Goal: Task Accomplishment & Management: Complete application form

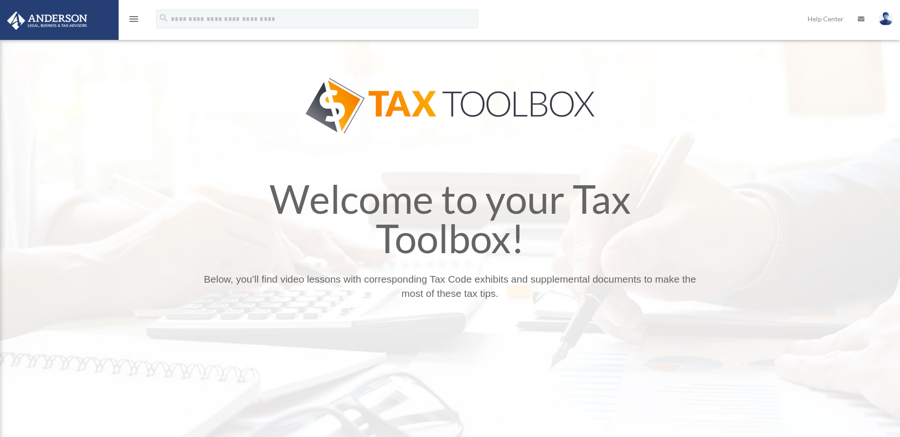
click at [133, 25] on div "menu" at bounding box center [134, 19] width 30 height 25
click at [133, 22] on icon "menu" at bounding box center [133, 18] width 11 height 11
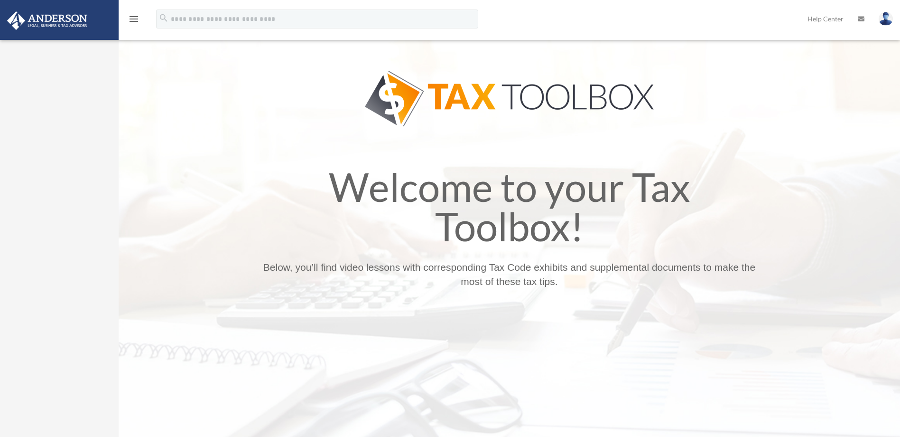
click at [80, 20] on img at bounding box center [47, 20] width 86 height 19
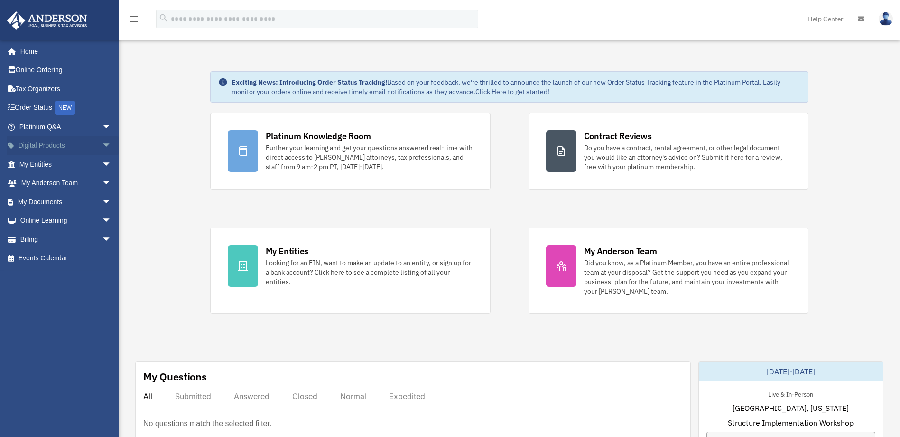
click at [51, 141] on link "Digital Products arrow_drop_down" at bounding box center [66, 145] width 119 height 19
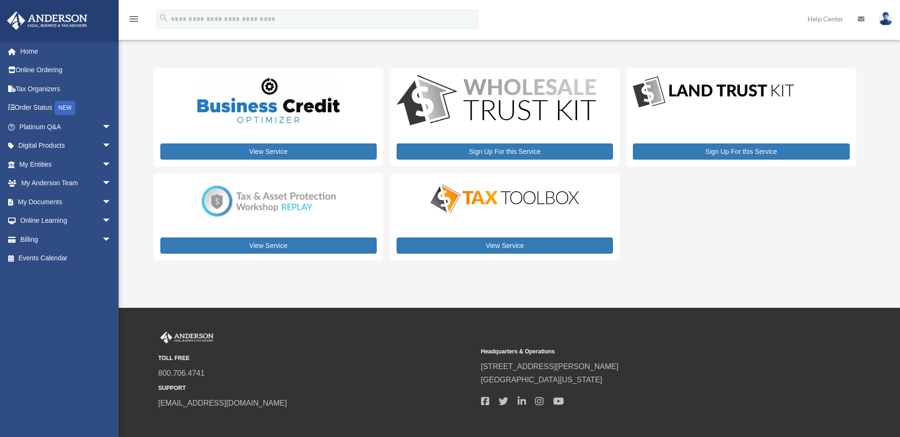
click at [166, 19] on icon "search" at bounding box center [164, 18] width 10 height 10
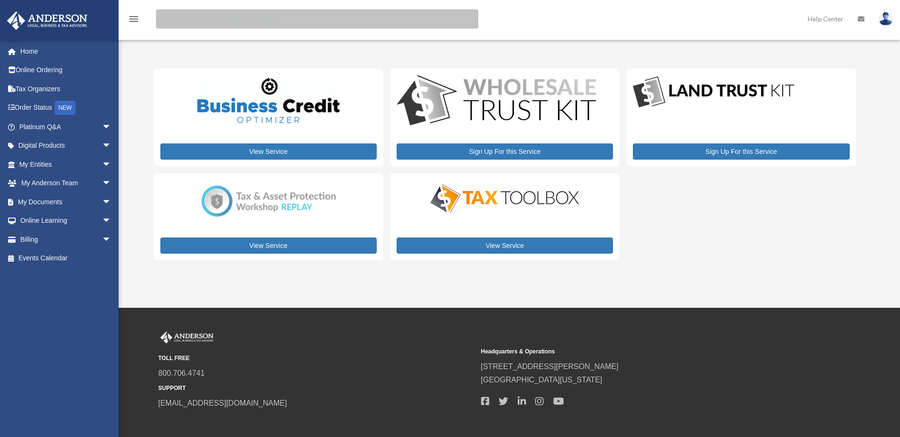
click at [173, 18] on input "search" at bounding box center [317, 18] width 322 height 19
type input "*******"
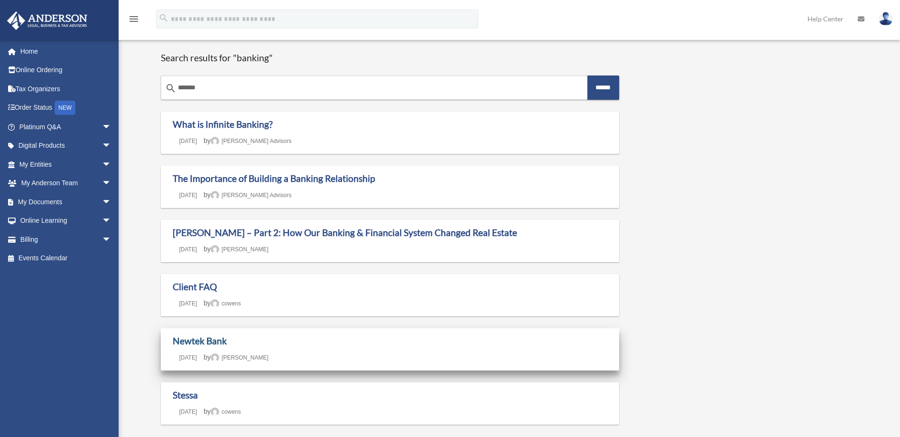
click at [195, 343] on link "Newtek Bank" at bounding box center [200, 340] width 54 height 11
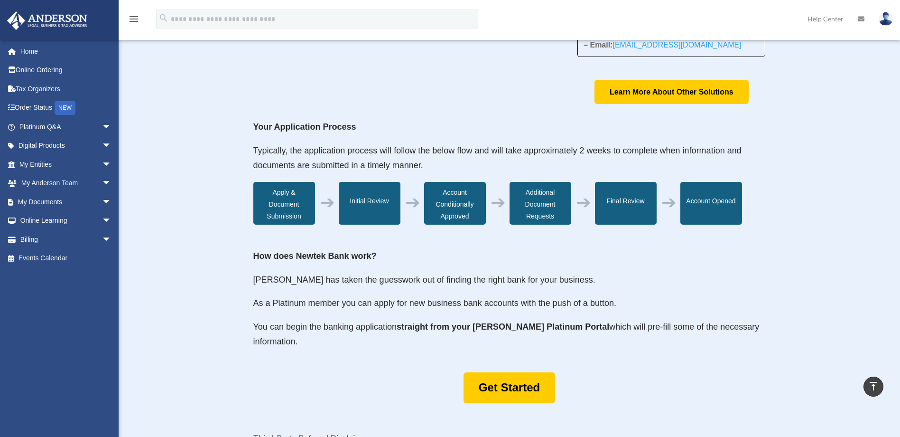
scroll to position [247, 0]
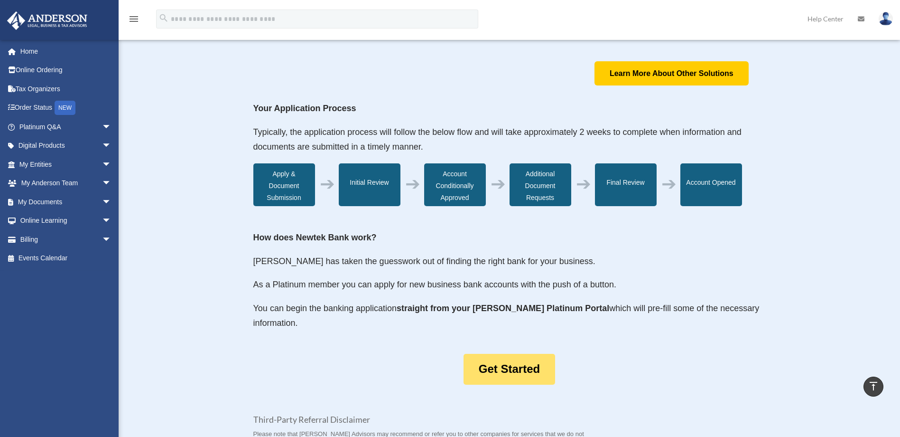
click at [512, 371] on link "Get Started" at bounding box center [510, 369] width 92 height 31
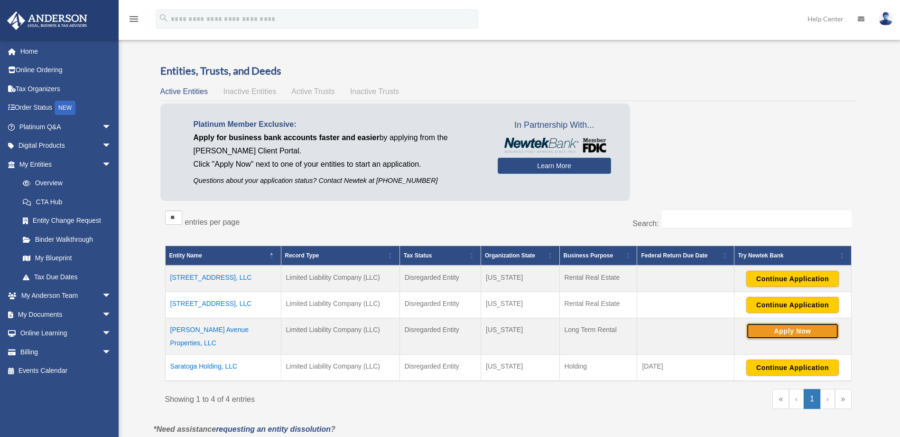
click at [757, 326] on button "Apply Now" at bounding box center [792, 331] width 93 height 16
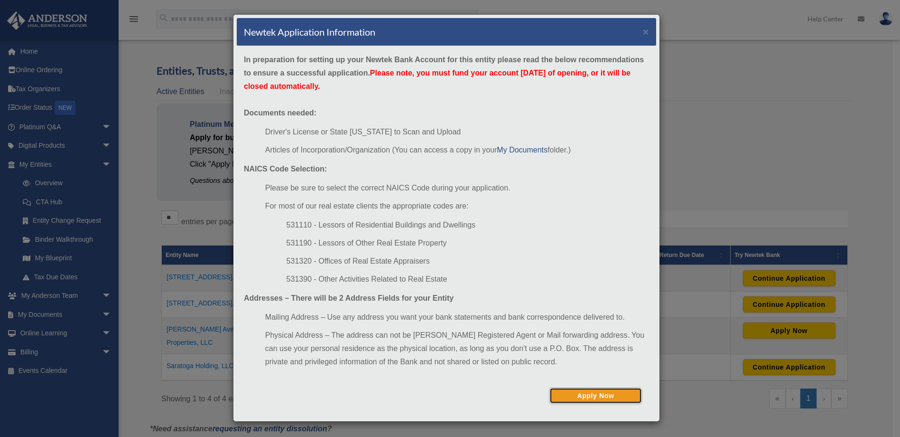
click at [613, 396] on button "Apply Now" at bounding box center [596, 395] width 93 height 16
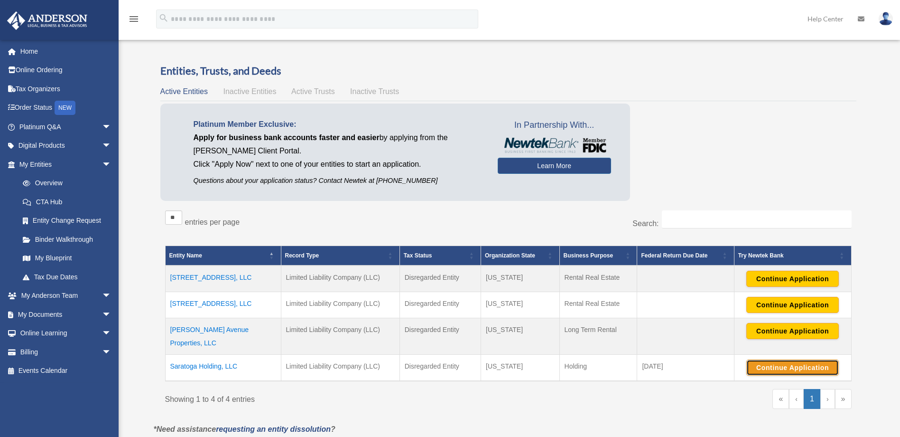
click at [757, 359] on button "Continue Application" at bounding box center [792, 367] width 93 height 16
